Goal: Information Seeking & Learning: Learn about a topic

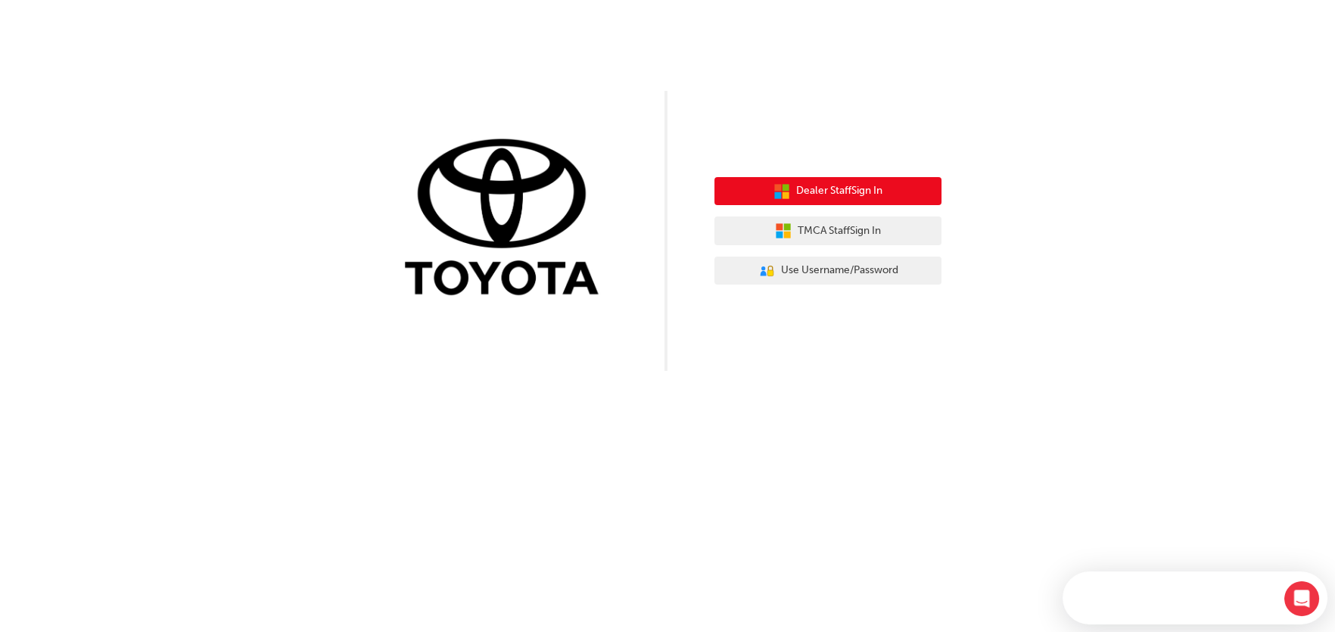
click at [886, 188] on button "Dealer Staff Sign In" at bounding box center [827, 191] width 227 height 29
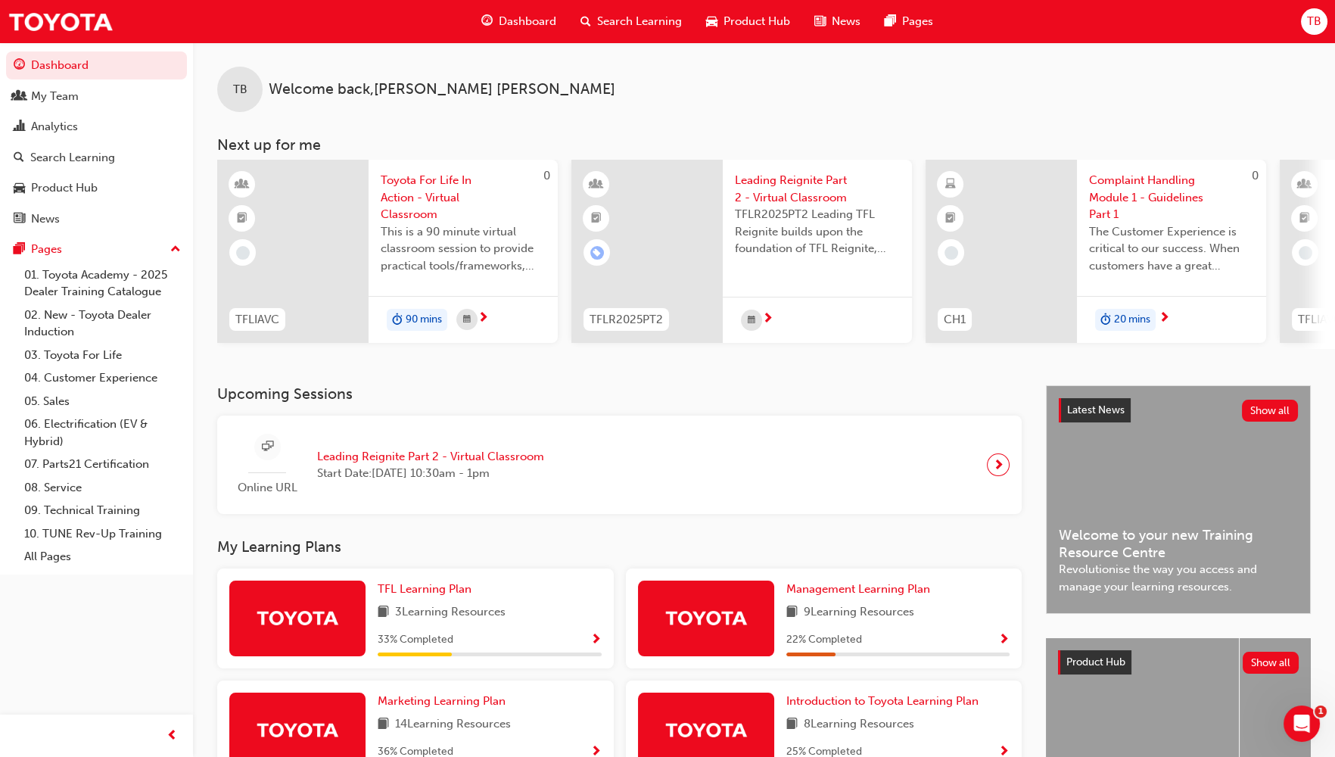
click at [512, 19] on span "Dashboard" at bounding box center [528, 21] width 58 height 17
click at [1313, 20] on span "TB" at bounding box center [1314, 21] width 14 height 17
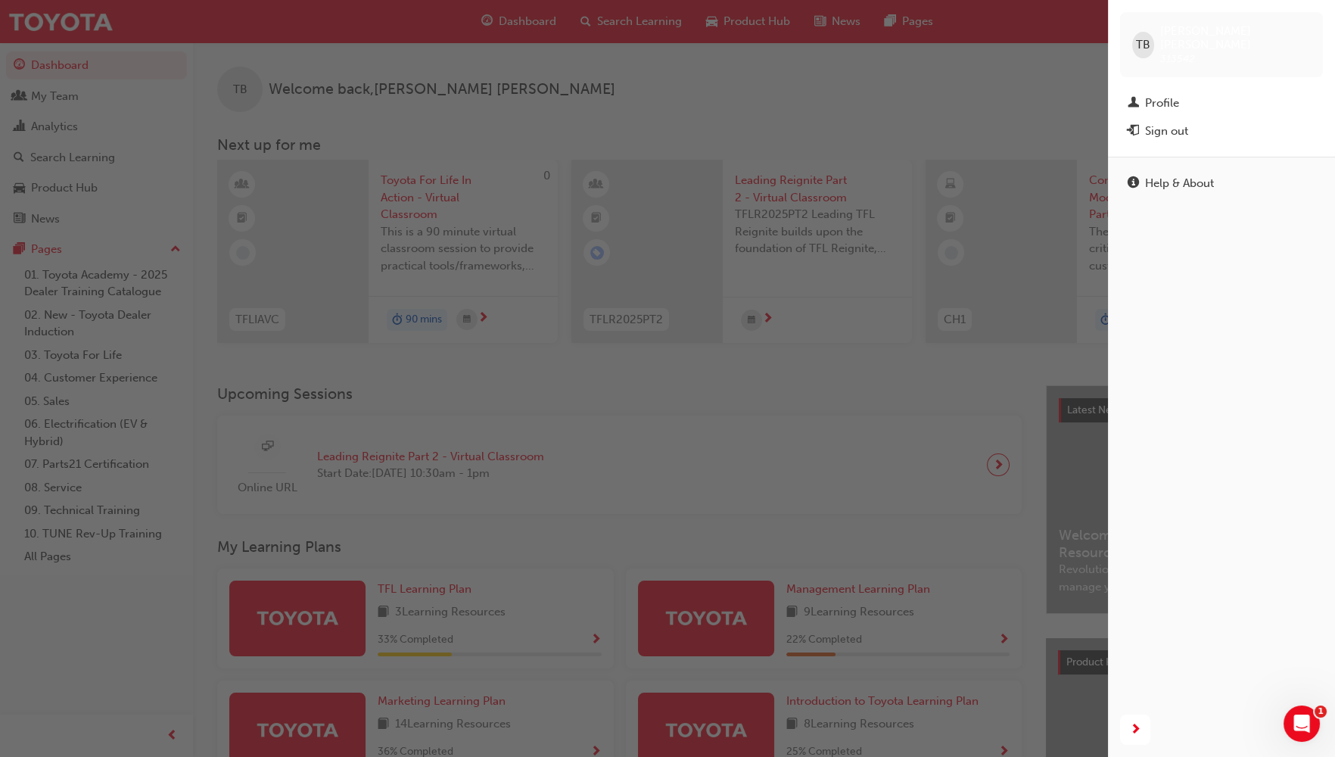
click at [993, 54] on div "button" at bounding box center [554, 378] width 1108 height 757
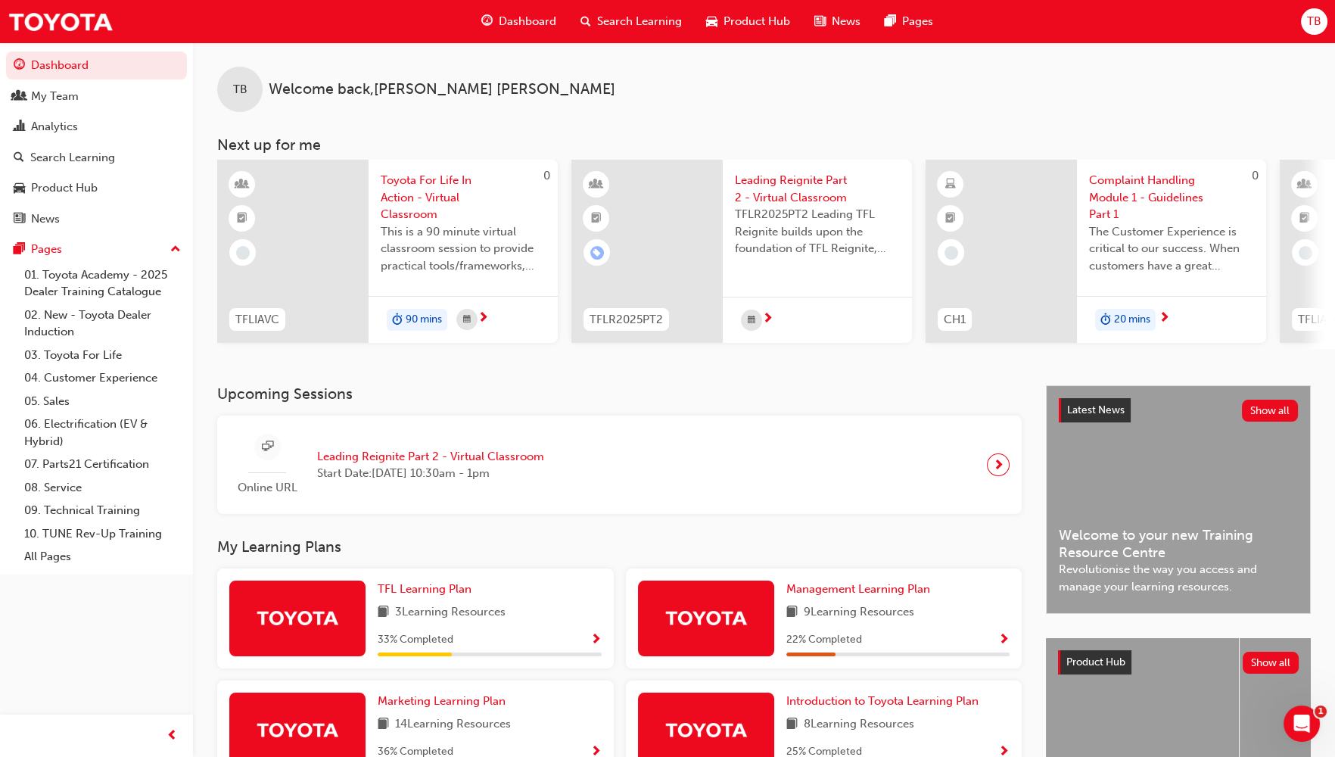
click at [618, 17] on span "Search Learning" at bounding box center [639, 21] width 85 height 17
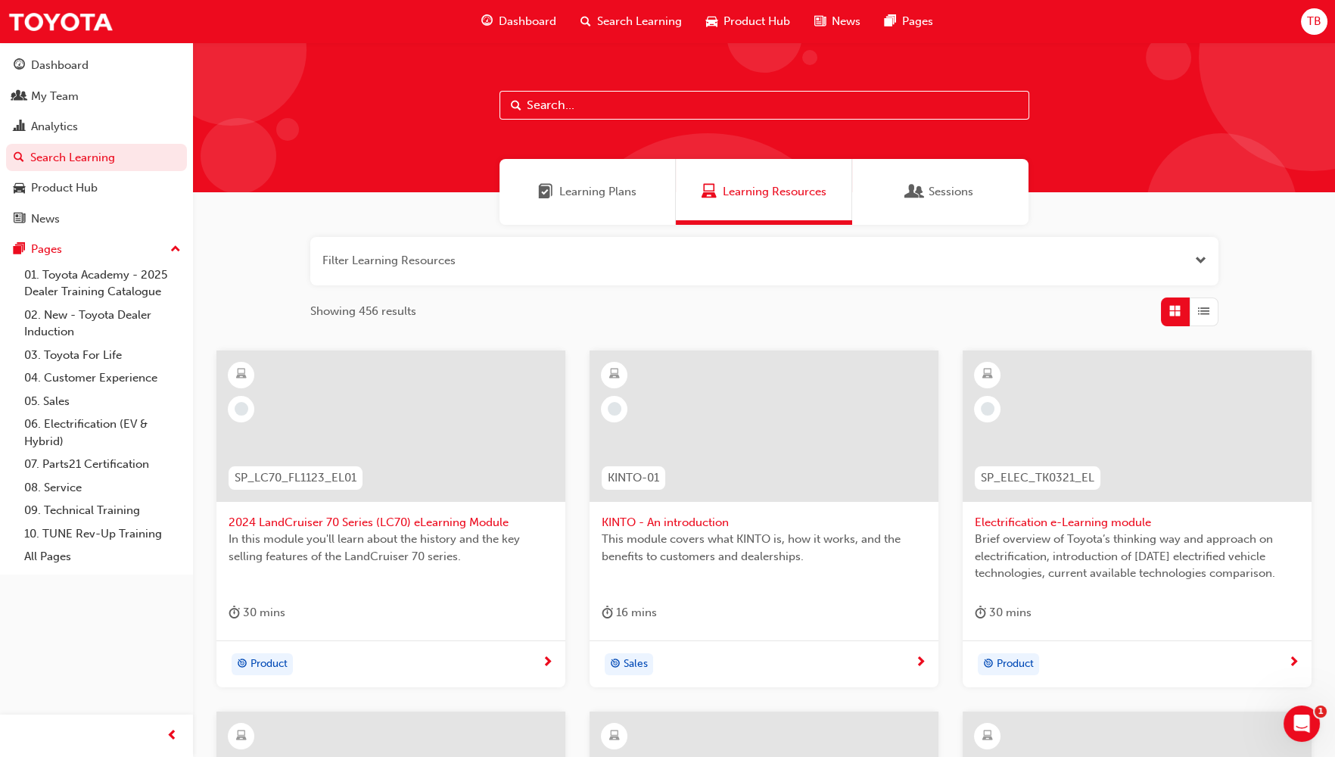
click at [584, 193] on span "Learning Plans" at bounding box center [597, 191] width 77 height 17
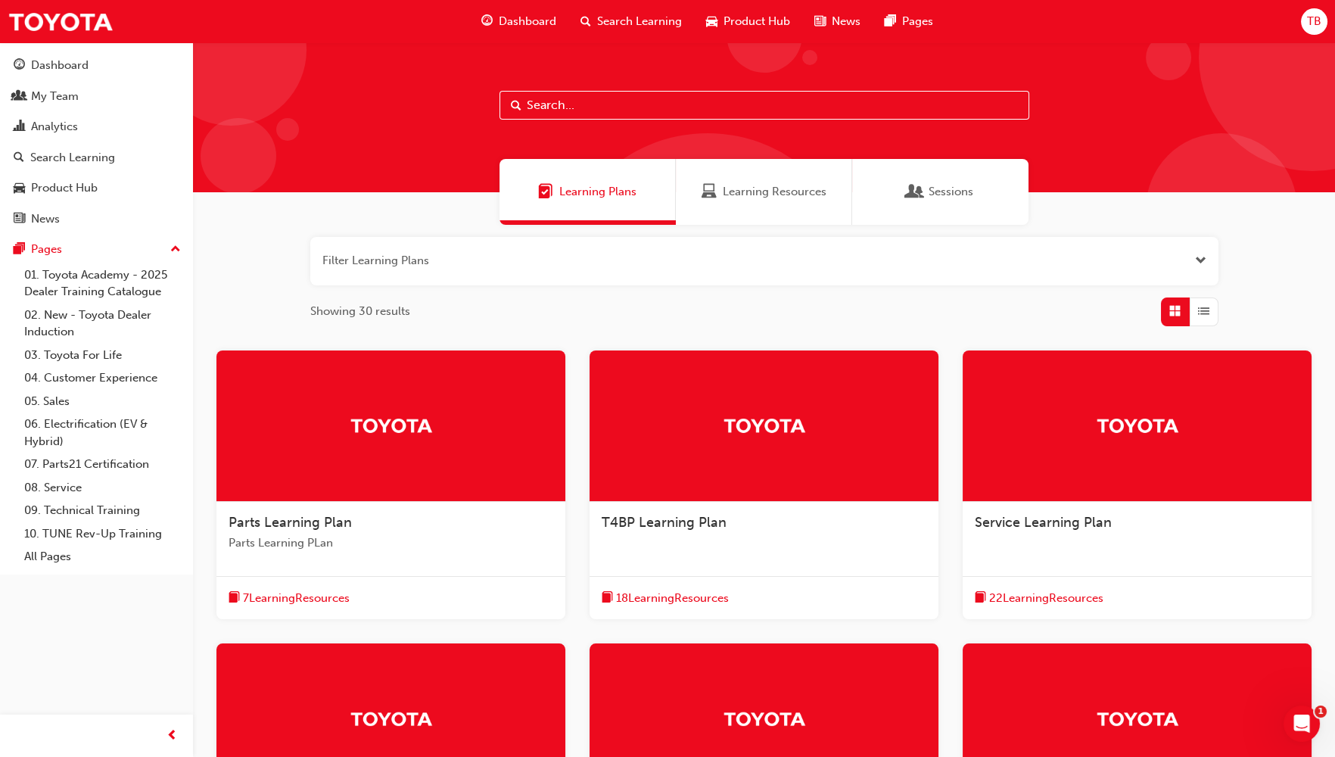
click at [941, 194] on span "Sessions" at bounding box center [951, 191] width 45 height 17
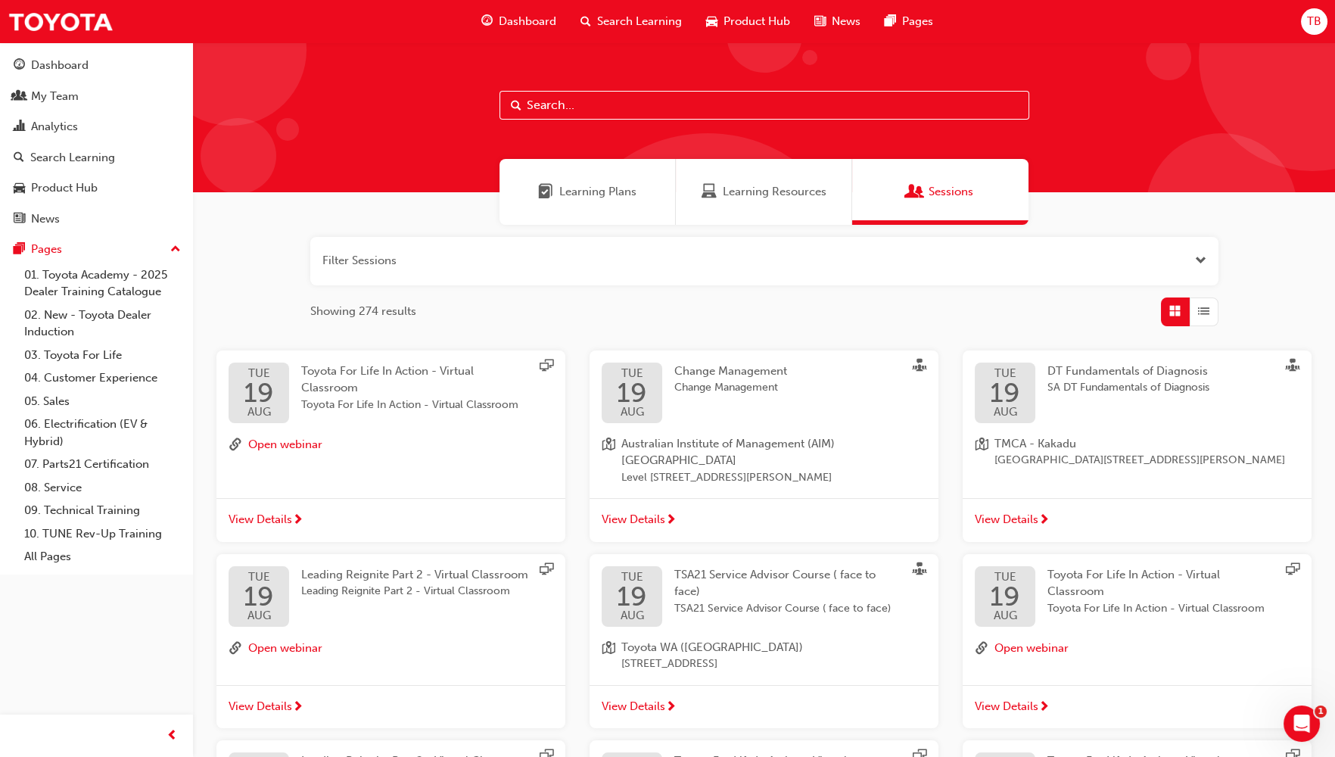
click at [586, 193] on span "Learning Plans" at bounding box center [597, 191] width 77 height 17
